Goal: Register for event/course

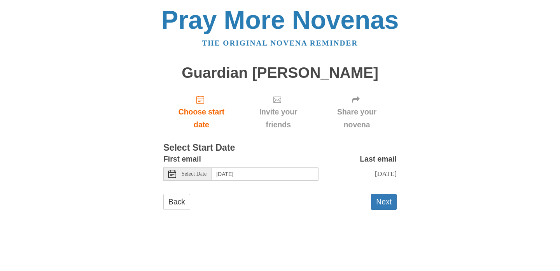
click at [204, 172] on span "Select Date" at bounding box center [194, 173] width 25 height 5
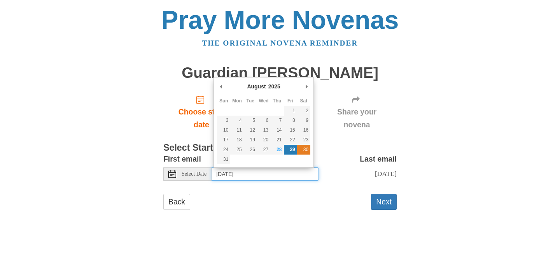
type input "[DATE]"
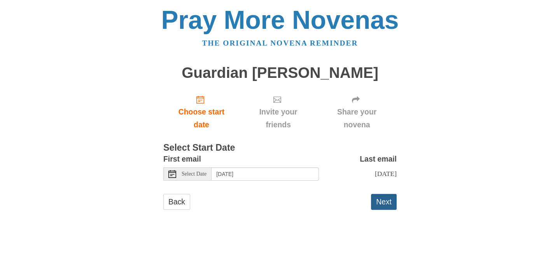
click at [384, 206] on button "Next" at bounding box center [384, 202] width 26 height 16
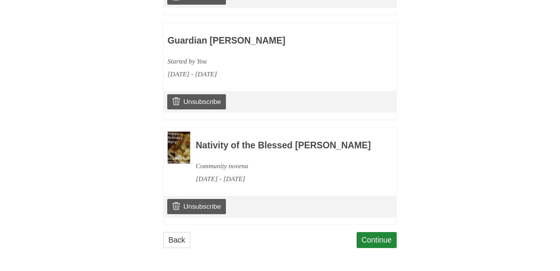
scroll to position [462, 0]
click at [372, 242] on link "Continue" at bounding box center [377, 240] width 40 height 16
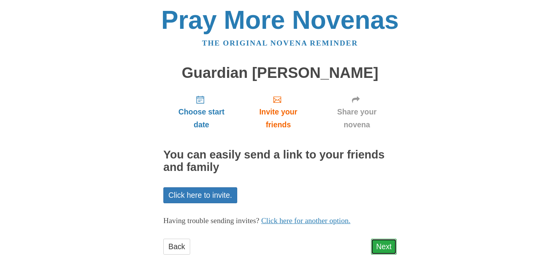
click at [387, 246] on link "Next" at bounding box center [384, 247] width 26 height 16
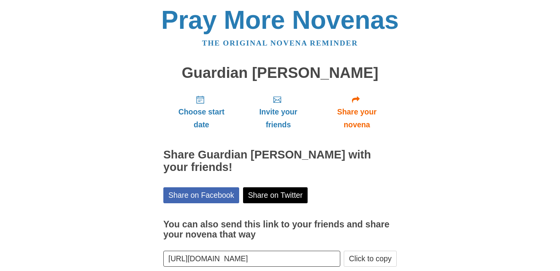
scroll to position [42, 0]
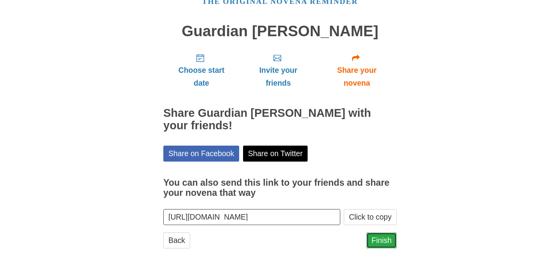
click at [381, 235] on link "Finish" at bounding box center [382, 240] width 30 height 16
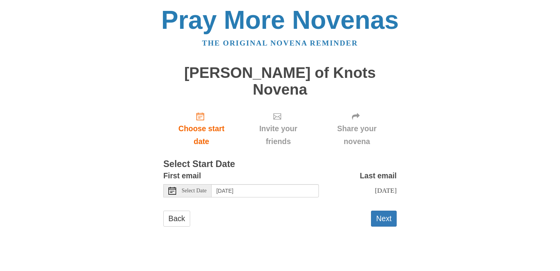
click at [186, 188] on span "Select Date" at bounding box center [194, 190] width 25 height 5
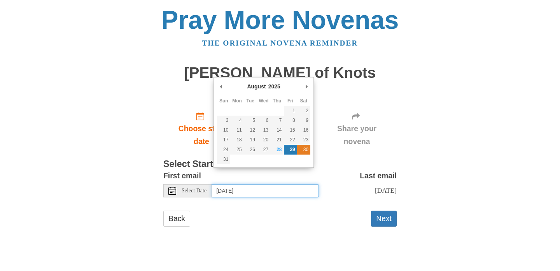
type input "Saturday, August 30th"
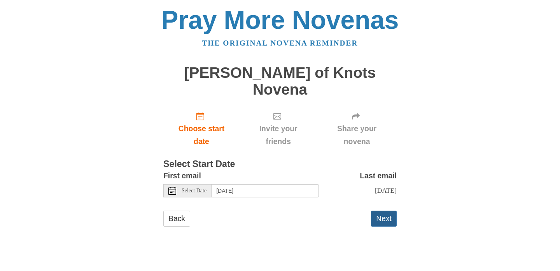
click at [386, 211] on button "Next" at bounding box center [384, 219] width 26 height 16
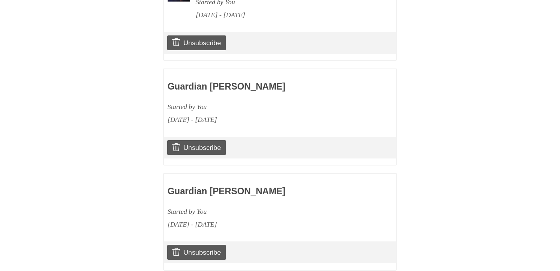
scroll to position [569, 0]
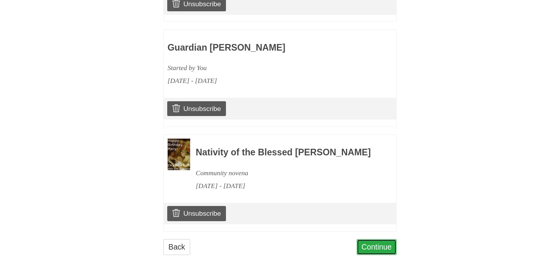
click at [382, 241] on link "Continue" at bounding box center [377, 247] width 40 height 16
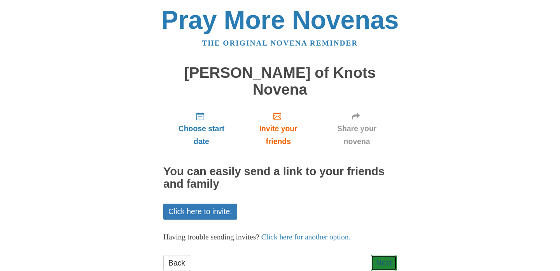
click at [382, 255] on link "Next" at bounding box center [384, 263] width 26 height 16
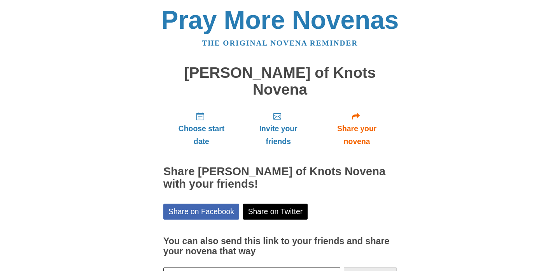
scroll to position [42, 0]
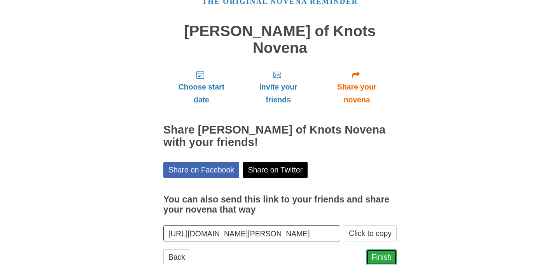
click at [386, 249] on link "Finish" at bounding box center [382, 257] width 30 height 16
